Goal: Information Seeking & Learning: Learn about a topic

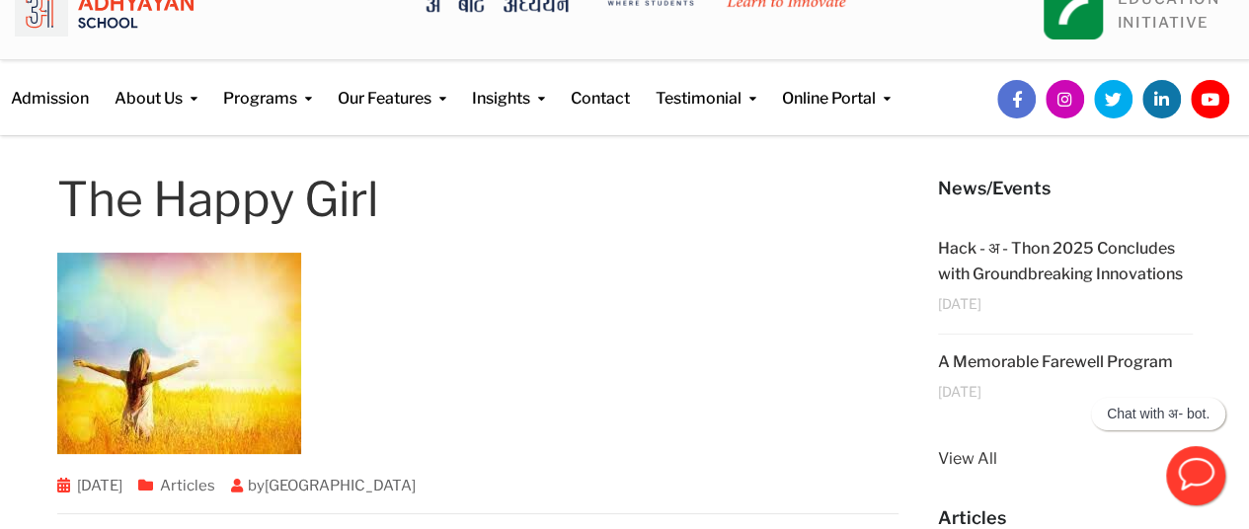
scroll to position [39, 0]
click at [89, 179] on h1 "The Happy Girl" at bounding box center [478, 199] width 842 height 47
click at [71, 186] on h1 "The Happy Girl" at bounding box center [478, 199] width 842 height 47
click at [62, 181] on h1 "The Happy Girl" at bounding box center [478, 199] width 842 height 47
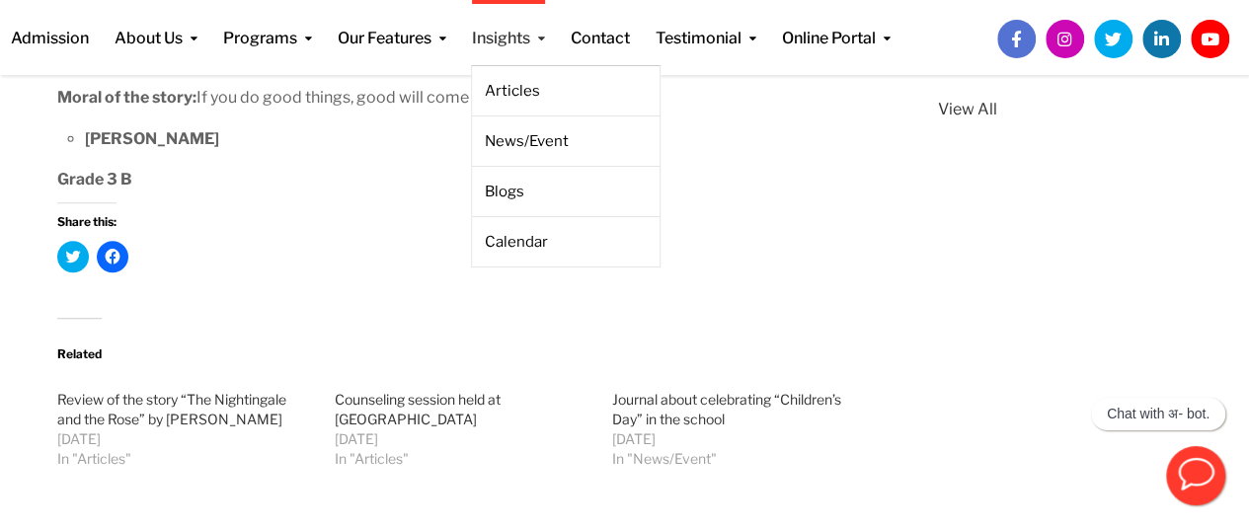
scroll to position [652, 0]
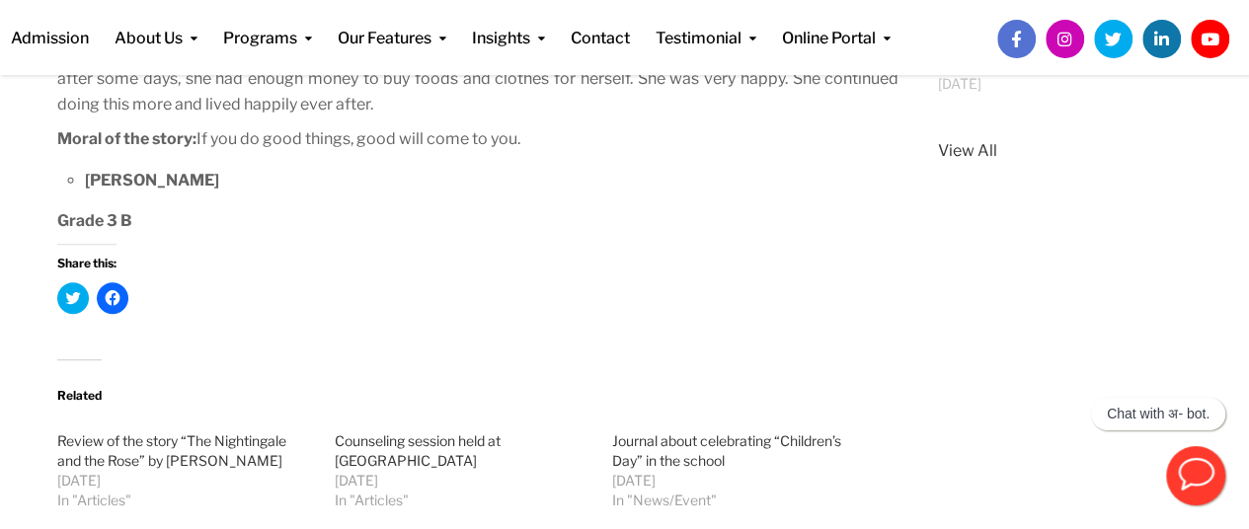
drag, startPoint x: 62, startPoint y: 181, endPoint x: 533, endPoint y: 125, distance: 474.2
click at [533, 125] on div "The Happy Girl [DATE] Articles by Adhyayan School Once upon a time in a town, t…" at bounding box center [478, 187] width 842 height 1246
copy body "tact Testimonial Parent Testimonials Adhyayan Diaries Student Testimonials Teac…"
click at [388, 107] on p "Once upon a time in a town, there was a little girl who did not have parents. S…" at bounding box center [478, 16] width 842 height 202
click at [422, 272] on div "Share this: Click to share on Twitter (Opens in new window) Click to share on F…" at bounding box center [478, 286] width 842 height 84
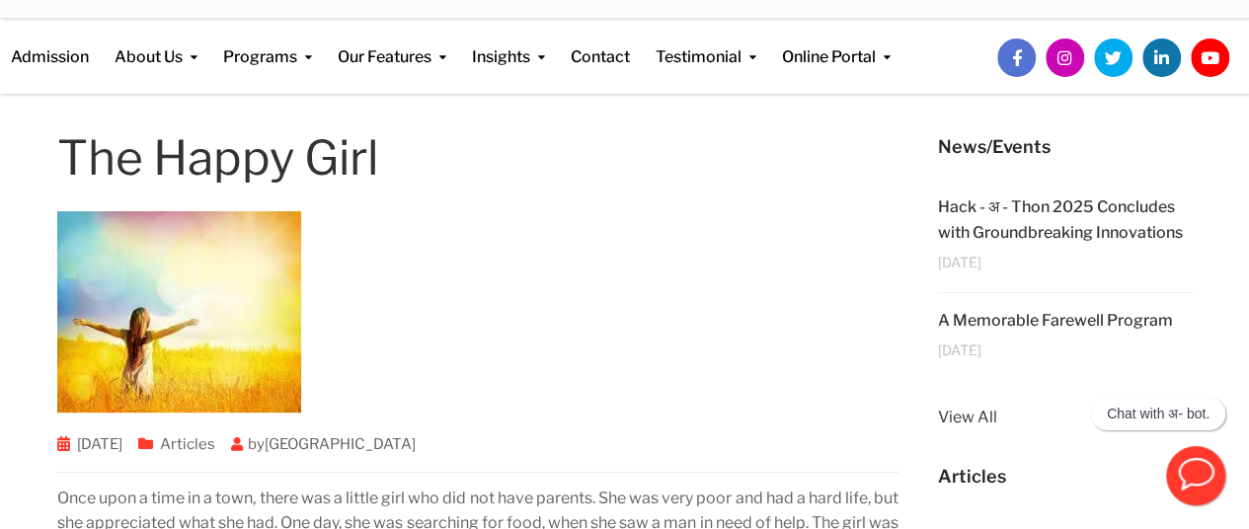
scroll to position [0, 0]
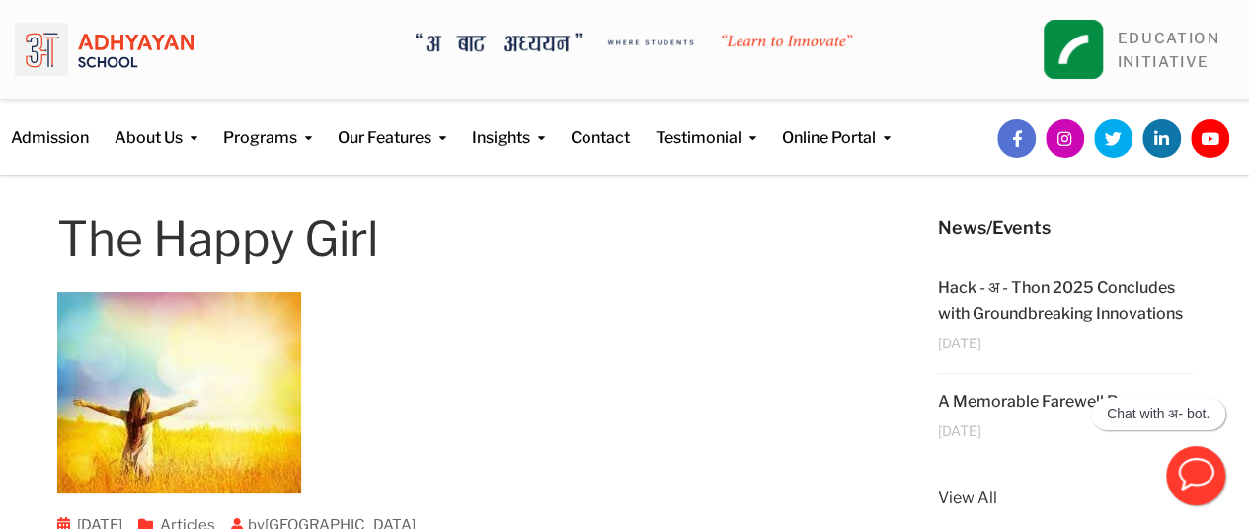
click at [71, 236] on h1 "The Happy Girl" at bounding box center [478, 238] width 842 height 47
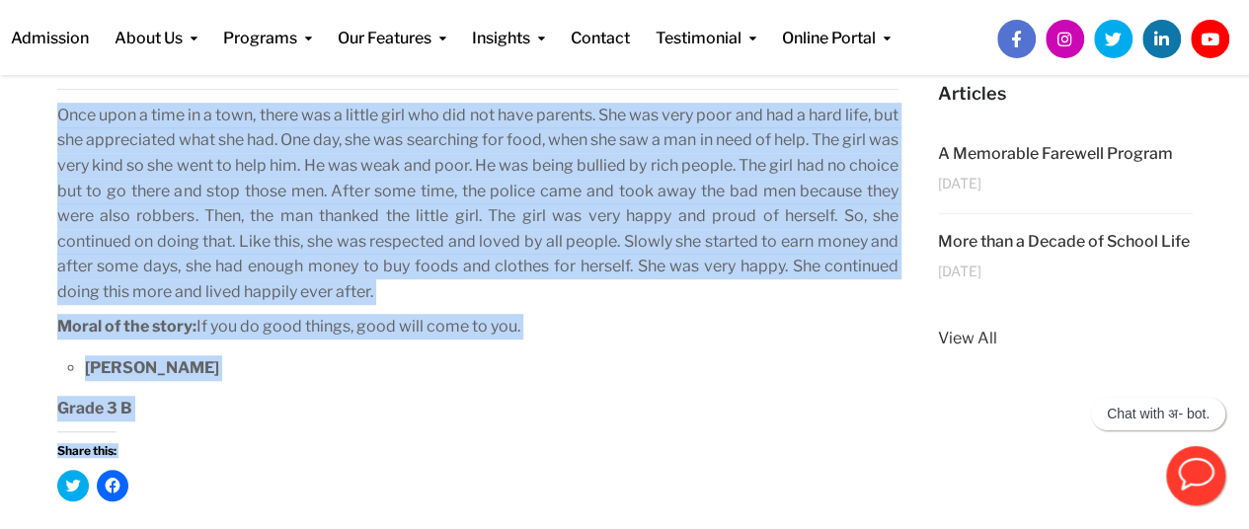
scroll to position [493, 0]
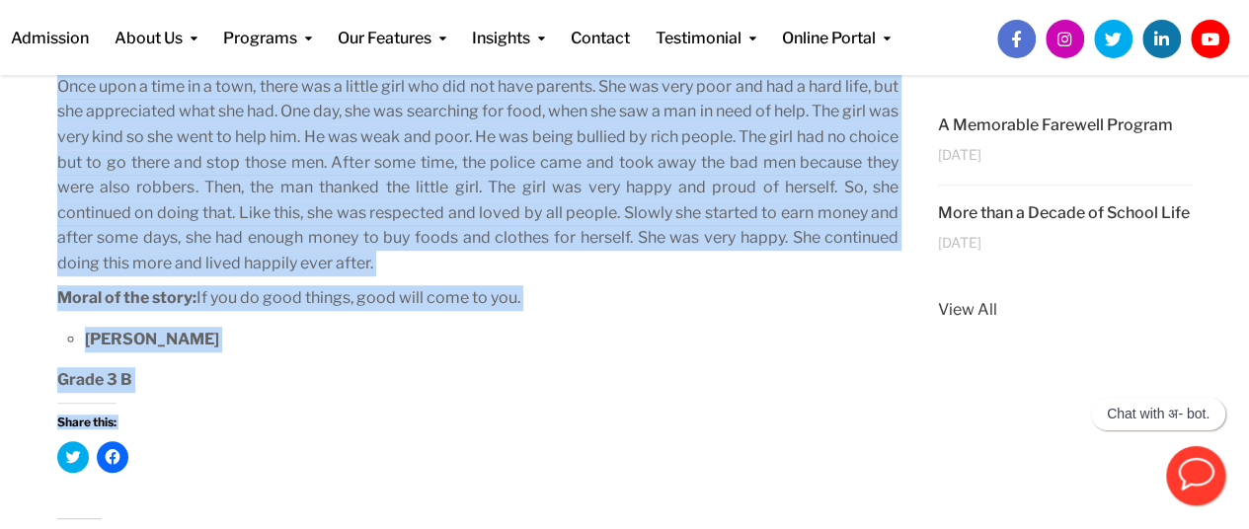
drag, startPoint x: 71, startPoint y: 236, endPoint x: 546, endPoint y: 283, distance: 477.2
click at [546, 283] on div "The Happy Girl [DATE] Articles by Adhyayan School Once upon a time in a town, t…" at bounding box center [478, 346] width 842 height 1246
click at [551, 276] on div "Once upon a time in a town, there was a little girl who did not have parents. S…" at bounding box center [478, 384] width 842 height 630
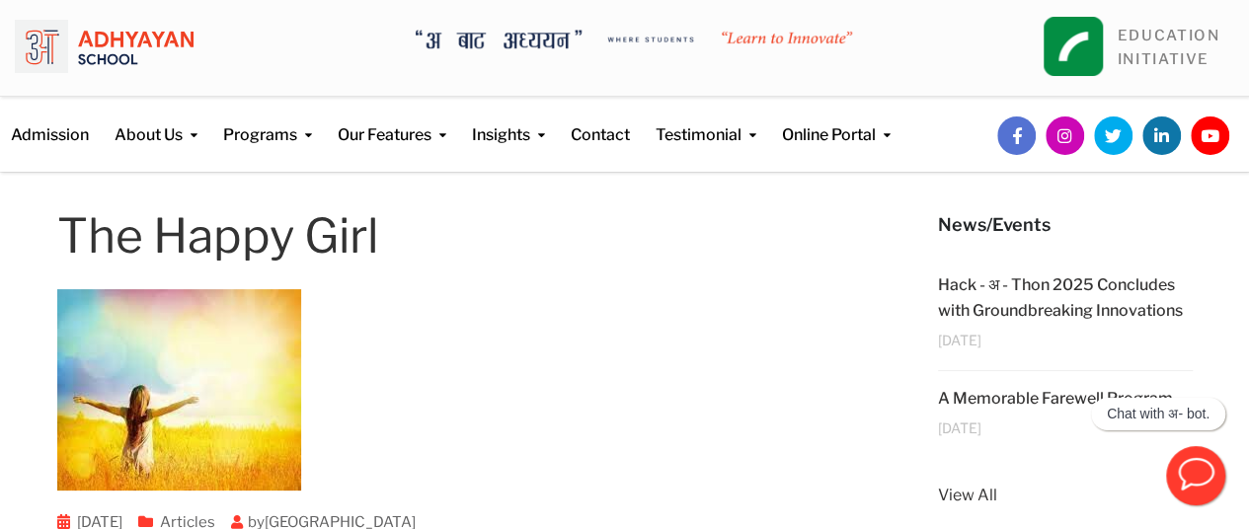
scroll to position [0, 0]
